Goal: Information Seeking & Learning: Learn about a topic

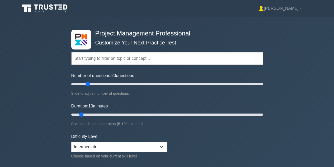
drag, startPoint x: 77, startPoint y: 84, endPoint x: 87, endPoint y: 85, distance: 9.6
type input "20"
click at [87, 85] on input "Number of questions: 20 questions" at bounding box center [167, 84] width 192 height 6
drag, startPoint x: 81, startPoint y: 113, endPoint x: 96, endPoint y: 115, distance: 14.9
type input "20"
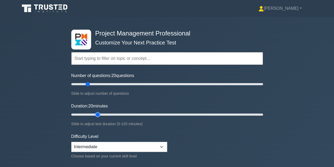
click at [96, 115] on input "Duration: 20 minutes" at bounding box center [167, 114] width 192 height 6
click at [93, 144] on select "Beginner Intermediate Expert" at bounding box center [119, 147] width 96 height 10
click at [71, 142] on select "Beginner Intermediate Expert" at bounding box center [119, 147] width 96 height 10
click at [59, 143] on div "Project Management Professional Customize Your Next Practice Test Topics Scope …" at bounding box center [167, 114] width 334 height 195
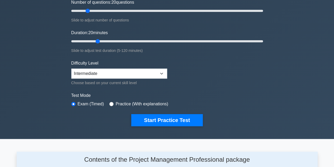
scroll to position [73, 0]
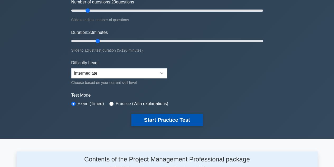
click at [134, 123] on button "Start Practice Test" at bounding box center [166, 120] width 71 height 12
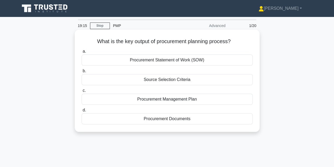
click at [183, 100] on div "Procurement Management Plan" at bounding box center [167, 99] width 171 height 11
click at [82, 92] on input "c. Procurement Management Plan" at bounding box center [82, 90] width 0 height 3
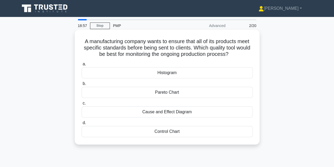
click at [163, 130] on div "Control Chart" at bounding box center [167, 131] width 171 height 11
click at [82, 124] on input "d. Control Chart" at bounding box center [82, 122] width 0 height 3
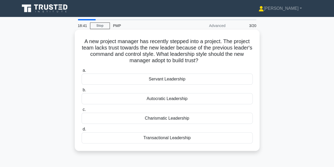
click at [202, 79] on div "Servant Leadership" at bounding box center [167, 78] width 171 height 11
click at [82, 72] on input "a. Servant Leadership" at bounding box center [82, 70] width 0 height 3
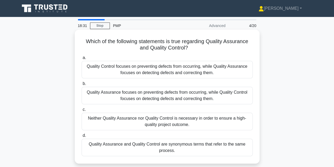
click at [162, 100] on div "Quality Assurance focuses on preventing defects from occurring, while Quality C…" at bounding box center [167, 95] width 171 height 17
click at [82, 85] on input "b. Quality Assurance focuses on preventing defects from occurring, while Qualit…" at bounding box center [82, 83] width 0 height 3
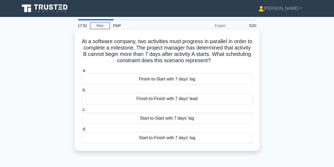
click at [173, 141] on div "Start-to-Finish with 7 days' lag" at bounding box center [167, 137] width 171 height 11
click at [82, 131] on input "d. Start-to-Finish with 7 days' lag" at bounding box center [82, 128] width 0 height 3
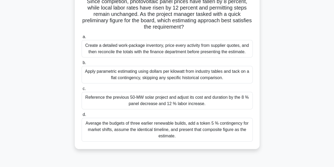
scroll to position [53, 0]
click at [149, 103] on div "Reference the previous 50-MW solar project and adjust its cost and duration by …" at bounding box center [167, 99] width 171 height 17
click at [82, 90] on input "c. Reference the previous 50-MW solar project and adjust its cost and duration …" at bounding box center [82, 88] width 0 height 3
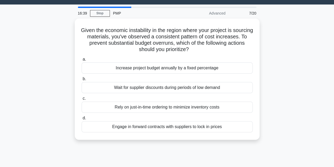
scroll to position [0, 0]
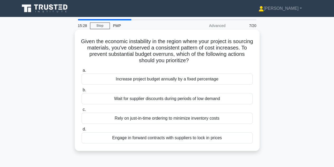
click at [146, 119] on div "Rely on just-in-time ordering to minimize inventory costs" at bounding box center [167, 118] width 171 height 11
click at [82, 111] on input "c. Rely on just-in-time ordering to minimize inventory costs" at bounding box center [82, 109] width 0 height 3
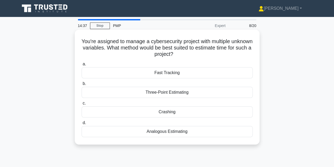
click at [186, 94] on div "Three-Point Estimating" at bounding box center [167, 92] width 171 height 11
click at [82, 85] on input "b. Three-Point Estimating" at bounding box center [82, 83] width 0 height 3
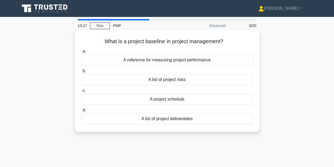
click at [138, 64] on div "A reference for measuring project performance" at bounding box center [167, 59] width 171 height 11
click at [82, 53] on input "a. A reference for measuring project performance" at bounding box center [82, 51] width 0 height 3
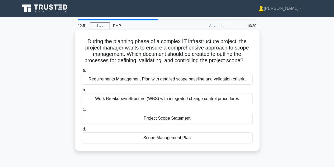
click at [168, 138] on div "Scope Management Plan" at bounding box center [167, 137] width 171 height 11
click at [82, 131] on input "d. Scope Management Plan" at bounding box center [82, 128] width 0 height 3
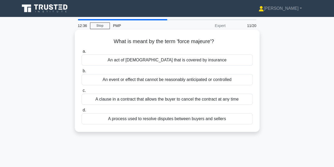
click at [199, 78] on div "An event or effect that cannot be reasonably anticipated or controlled" at bounding box center [167, 79] width 171 height 11
click at [82, 73] on input "b. An event or effect that cannot be reasonably anticipated or controlled" at bounding box center [82, 70] width 0 height 3
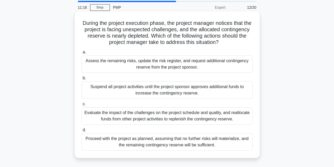
scroll to position [18, 0]
click at [153, 68] on div "Assess the remaining risks, update the risk register, and request additional co…" at bounding box center [167, 63] width 171 height 17
click at [82, 54] on input "a. Assess the remaining risks, update the risk register, and request additional…" at bounding box center [82, 51] width 0 height 3
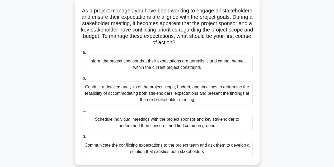
scroll to position [30, 0]
click at [171, 126] on div "Schedule individual meetings with the project sponsor and key stakeholder to un…" at bounding box center [167, 122] width 171 height 17
click at [82, 113] on input "c. Schedule individual meetings with the project sponsor and key stakeholder to…" at bounding box center [82, 110] width 0 height 3
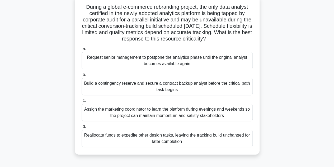
scroll to position [35, 0]
click at [185, 87] on div "Build a contingency reserve and secure a contract backup analyst before the cri…" at bounding box center [167, 85] width 171 height 17
click at [82, 76] on input "b. Build a contingency reserve and secure a contract backup analyst before the …" at bounding box center [82, 74] width 0 height 3
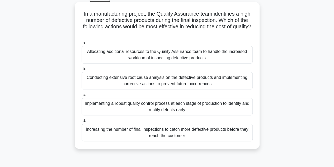
scroll to position [28, 0]
click at [190, 79] on div "Conducting extensive root cause analysis on the defective products and implemen…" at bounding box center [167, 80] width 171 height 17
click at [82, 70] on input "b. Conducting extensive root cause analysis on the defective products and imple…" at bounding box center [82, 68] width 0 height 3
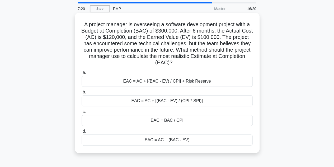
scroll to position [17, 0]
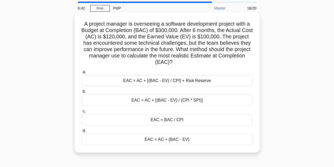
click at [191, 120] on div "EAC = BAC / CPI" at bounding box center [167, 119] width 171 height 11
click at [82, 113] on input "c. EAC = BAC / CPI" at bounding box center [82, 110] width 0 height 3
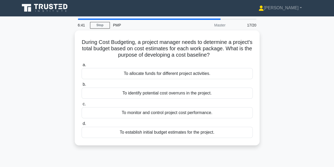
scroll to position [0, 0]
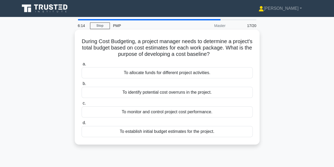
click at [158, 132] on div "To establish initial budget estimates for the project." at bounding box center [167, 131] width 171 height 11
click at [82, 124] on input "d. To establish initial budget estimates for the project." at bounding box center [82, 122] width 0 height 3
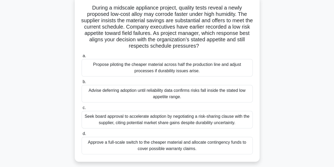
scroll to position [33, 0]
click at [147, 93] on div "Advise deferring adoption until reliability data confirms risks fall inside the…" at bounding box center [167, 93] width 171 height 17
click at [82, 84] on input "b. Advise deferring adoption until reliability data confirms risks fall inside …" at bounding box center [82, 81] width 0 height 3
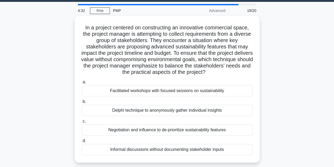
scroll to position [15, 0]
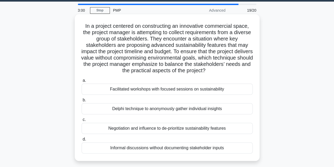
click at [176, 91] on div "Facilitated workshops with focused sessions on sustainability" at bounding box center [167, 88] width 171 height 11
click at [82, 82] on input "a. Facilitated workshops with focused sessions on sustainability" at bounding box center [82, 80] width 0 height 3
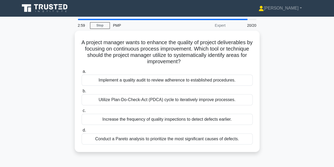
scroll to position [0, 0]
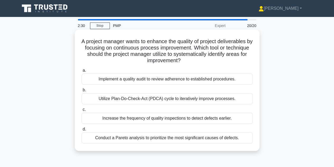
click at [150, 100] on div "Utilize Plan-Do-Check-Act (PDCA) cycle to iteratively improve processes." at bounding box center [167, 98] width 171 height 11
click at [82, 92] on input "b. Utilize Plan-Do-Check-Act (PDCA) cycle to iteratively improve processes." at bounding box center [82, 89] width 0 height 3
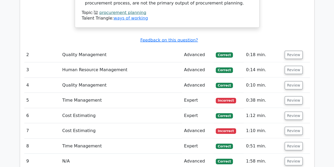
scroll to position [589, 0]
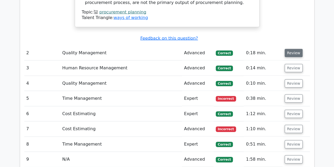
click at [291, 49] on button "Review" at bounding box center [294, 53] width 18 height 8
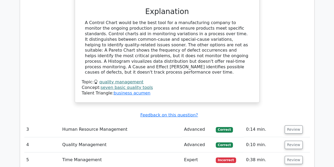
scroll to position [757, 0]
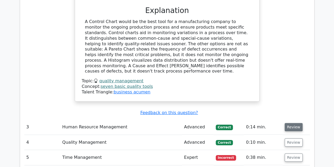
click at [293, 123] on button "Review" at bounding box center [294, 127] width 18 height 8
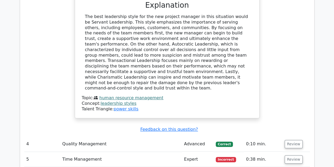
scroll to position [1005, 0]
click at [290, 139] on button "Review" at bounding box center [294, 143] width 18 height 8
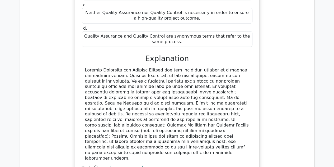
scroll to position [1297, 0]
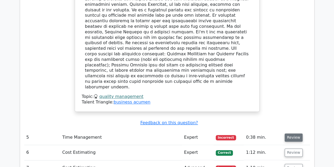
click at [287, 133] on button "Review" at bounding box center [294, 137] width 18 height 8
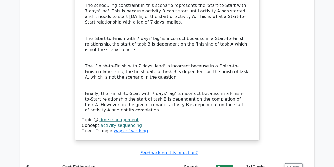
scroll to position [1584, 0]
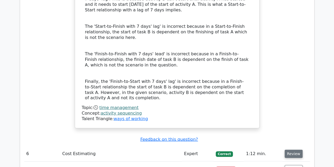
click at [290, 150] on button "Review" at bounding box center [294, 154] width 18 height 8
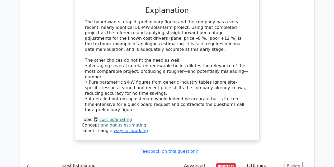
scroll to position [1908, 0]
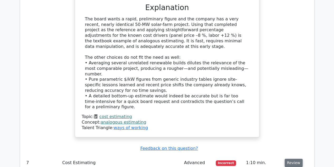
click at [290, 158] on button "Review" at bounding box center [294, 162] width 18 height 8
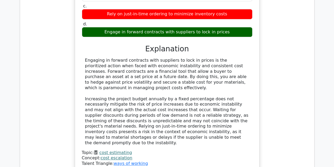
scroll to position [2148, 0]
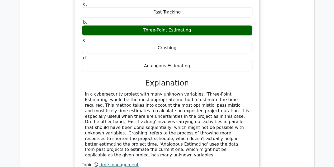
scroll to position [2382, 0]
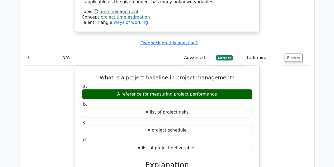
scroll to position [2615, 0]
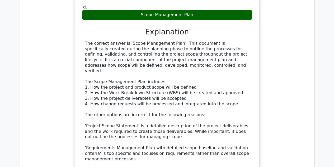
scroll to position [2905, 0]
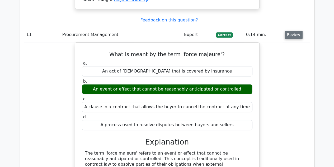
scroll to position [3104, 0]
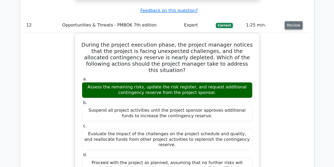
scroll to position [3401, 0]
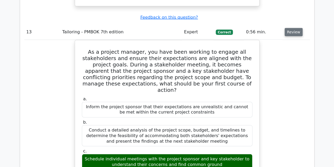
scroll to position [3722, 0]
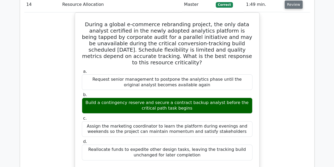
scroll to position [4006, 0]
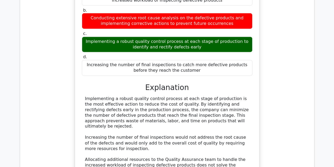
scroll to position [4373, 0]
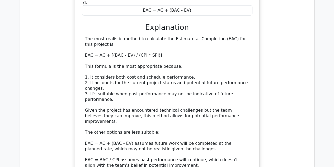
scroll to position [4764, 0]
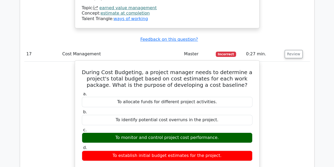
scroll to position [4987, 0]
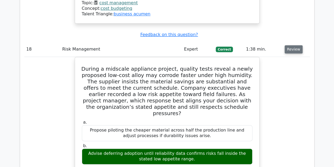
scroll to position [5251, 0]
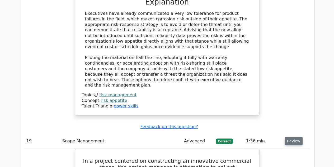
scroll to position [5489, 0]
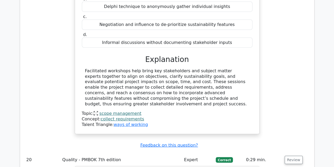
scroll to position [5775, 0]
